Goal: Use online tool/utility: Use online tool/utility

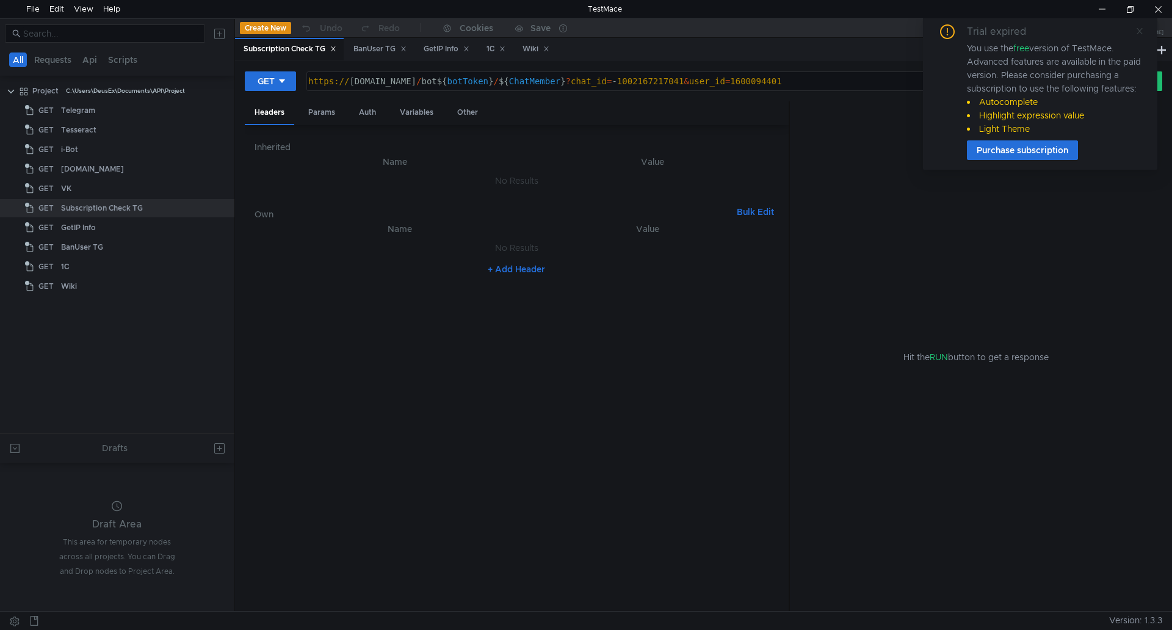
click at [1139, 27] on icon at bounding box center [1140, 31] width 9 height 9
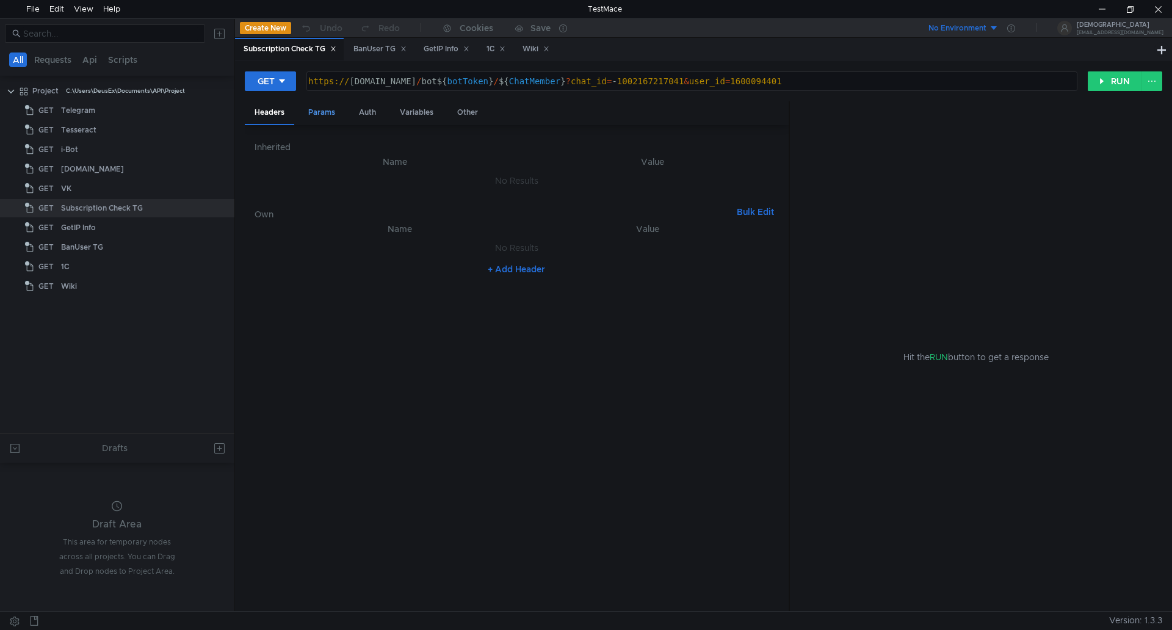
click at [335, 114] on div "Params" at bounding box center [322, 112] width 46 height 23
click at [617, 205] on div "1600094401" at bounding box center [648, 217] width 233 height 29
drag, startPoint x: 627, startPoint y: 205, endPoint x: 440, endPoint y: 225, distance: 188.5
click at [441, 225] on div "Name Value chat_id הההההההההההההההההההההההההההההההההההההההההההההההההההההההההההה…" at bounding box center [517, 196] width 524 height 93
paste textarea "74453210"
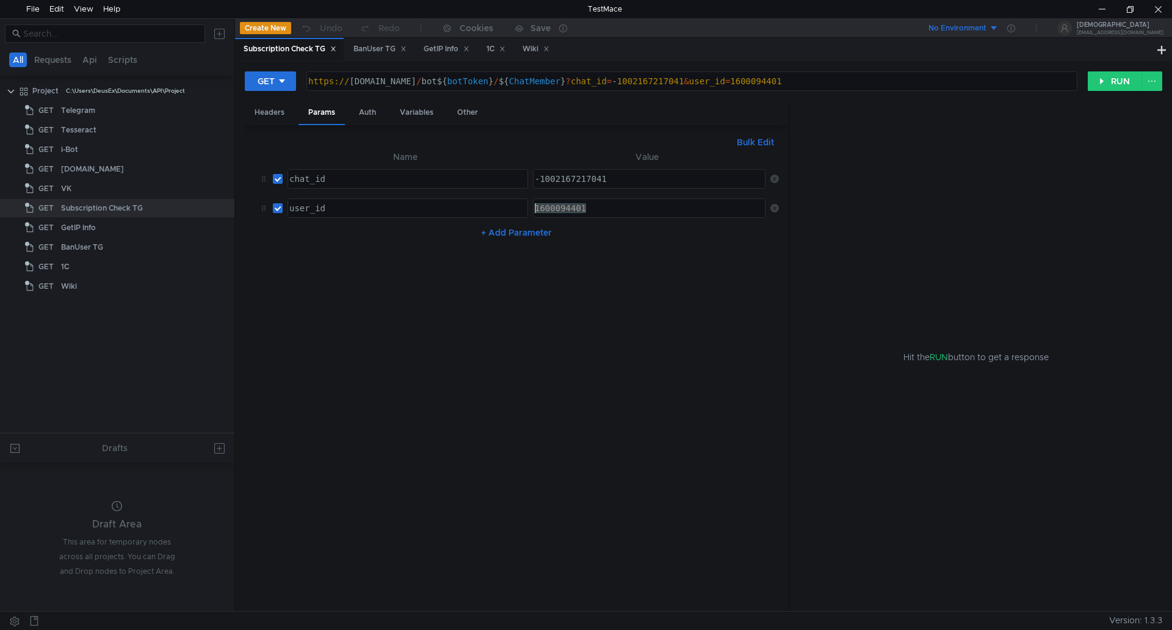
type textarea "1674453210"
click at [1111, 81] on button "RUN" at bounding box center [1115, 81] width 54 height 20
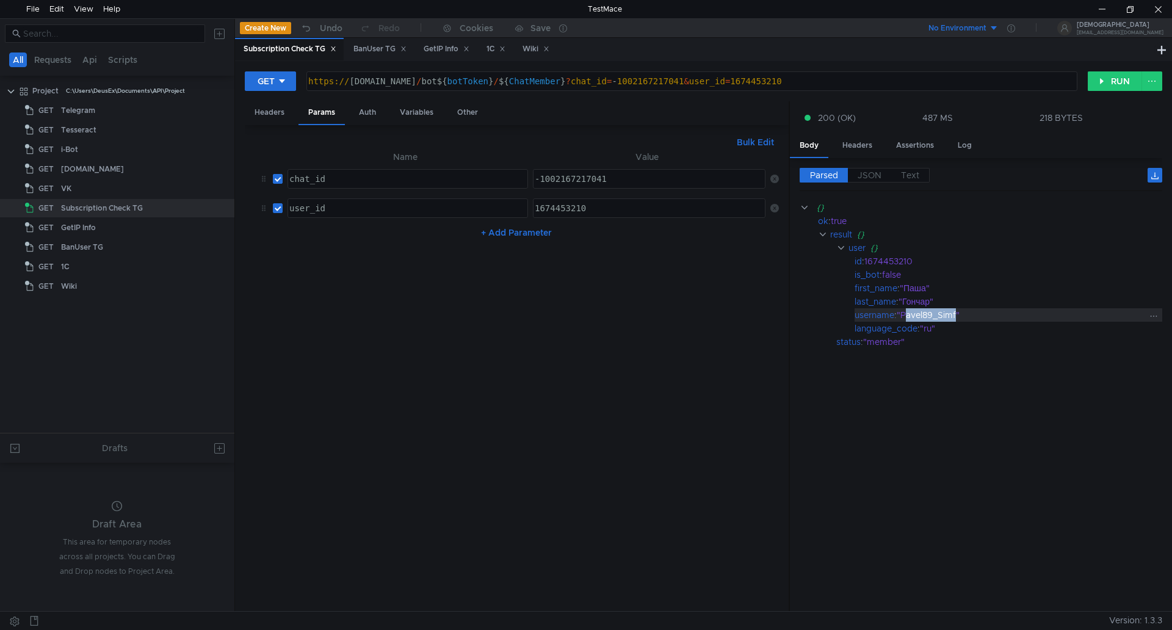
drag, startPoint x: 906, startPoint y: 318, endPoint x: 958, endPoint y: 318, distance: 51.9
click at [958, 318] on div ""Pavel89_Simf"" at bounding box center [1022, 314] width 251 height 13
drag, startPoint x: 904, startPoint y: 316, endPoint x: 960, endPoint y: 317, distance: 56.2
click at [960, 317] on div ""Pavel89_Simf"" at bounding box center [1022, 314] width 251 height 13
click at [952, 316] on div ""Pavel89_Simf"" at bounding box center [1022, 314] width 251 height 13
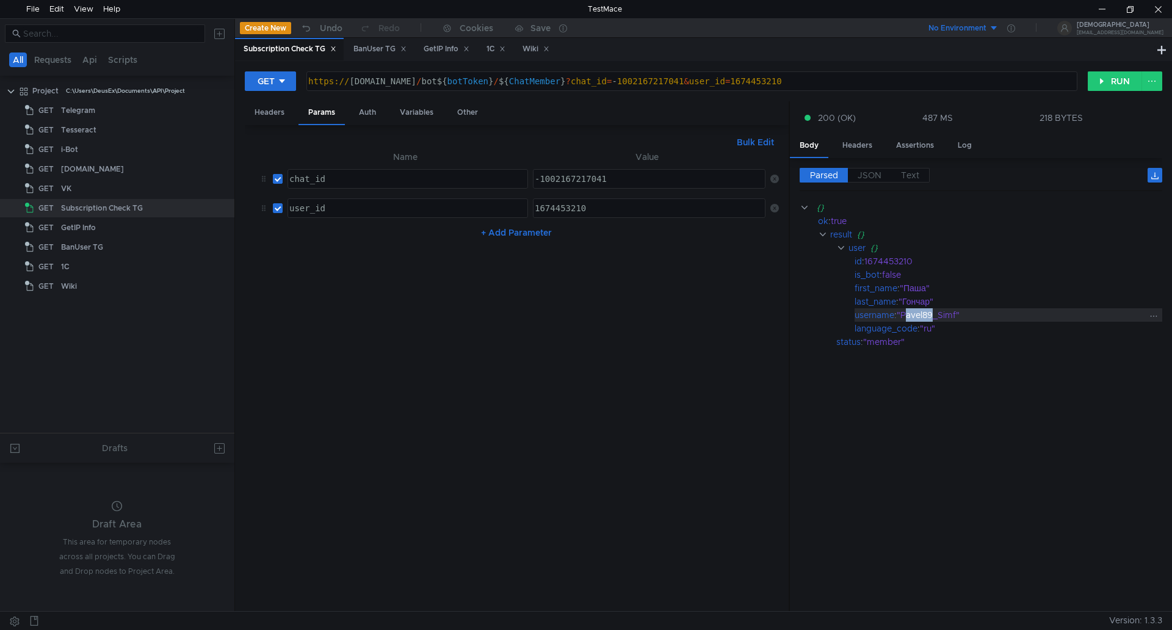
drag, startPoint x: 906, startPoint y: 317, endPoint x: 930, endPoint y: 316, distance: 24.5
click at [935, 316] on div ""Pavel89_Simf"" at bounding box center [1022, 314] width 251 height 13
click at [907, 316] on div ""Pavel89_Simf"" at bounding box center [1022, 314] width 251 height 13
drag, startPoint x: 905, startPoint y: 316, endPoint x: 957, endPoint y: 315, distance: 52.5
click at [957, 315] on div ""Pavel89_Simf"" at bounding box center [1022, 314] width 251 height 13
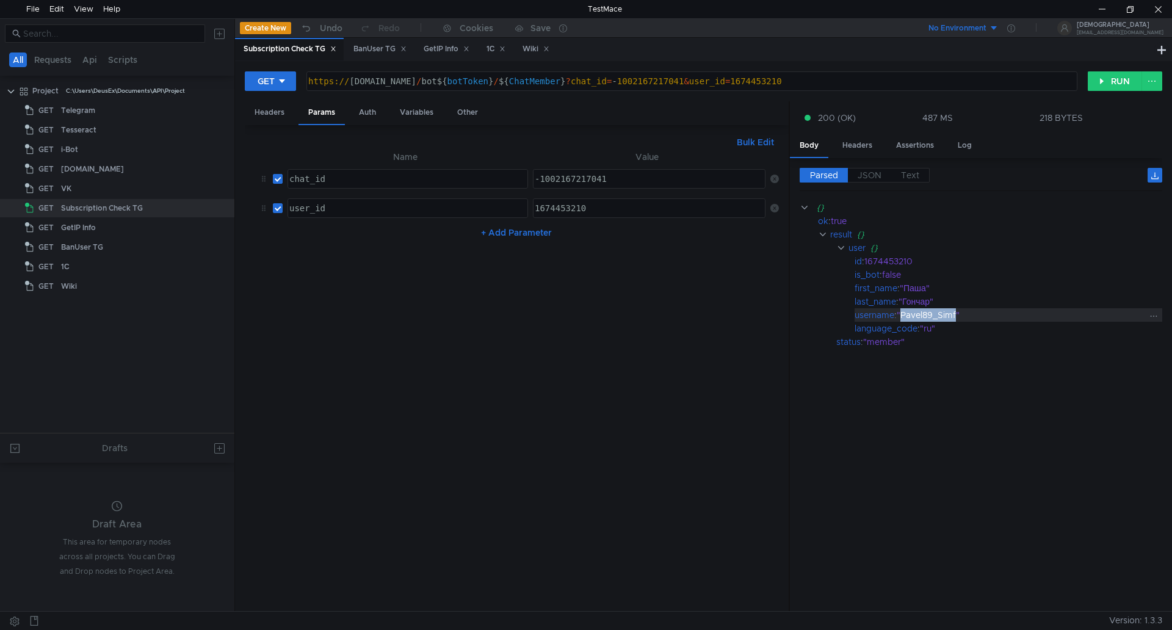
copy div "Pavel89_Simf"
click at [1096, 12] on div at bounding box center [1102, 9] width 28 height 18
click at [1111, 7] on div at bounding box center [1102, 9] width 28 height 18
click at [1165, 12] on div at bounding box center [1158, 9] width 28 height 18
